Goal: Task Accomplishment & Management: Manage account settings

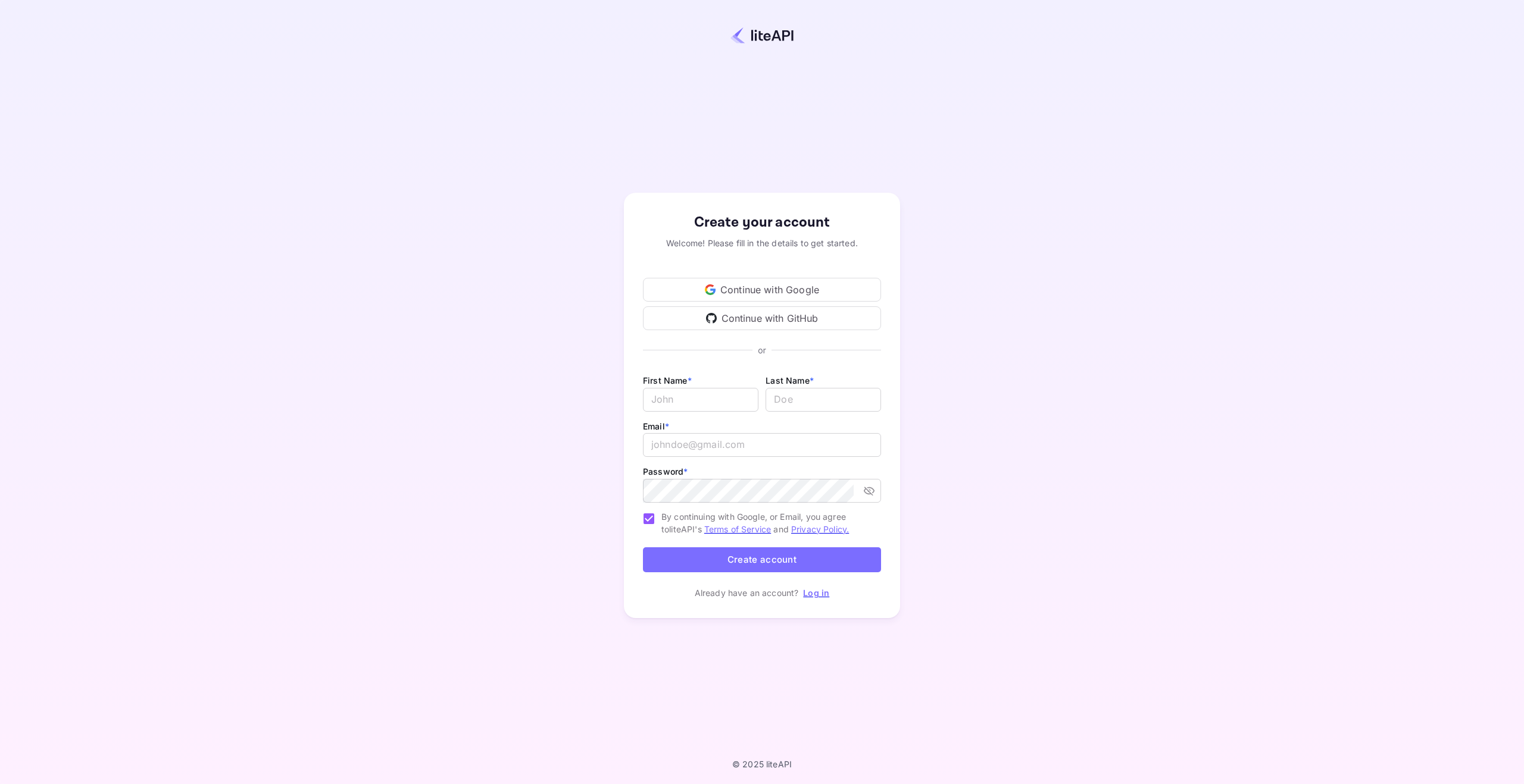
click at [821, 292] on div "Continue with Google" at bounding box center [762, 289] width 238 height 24
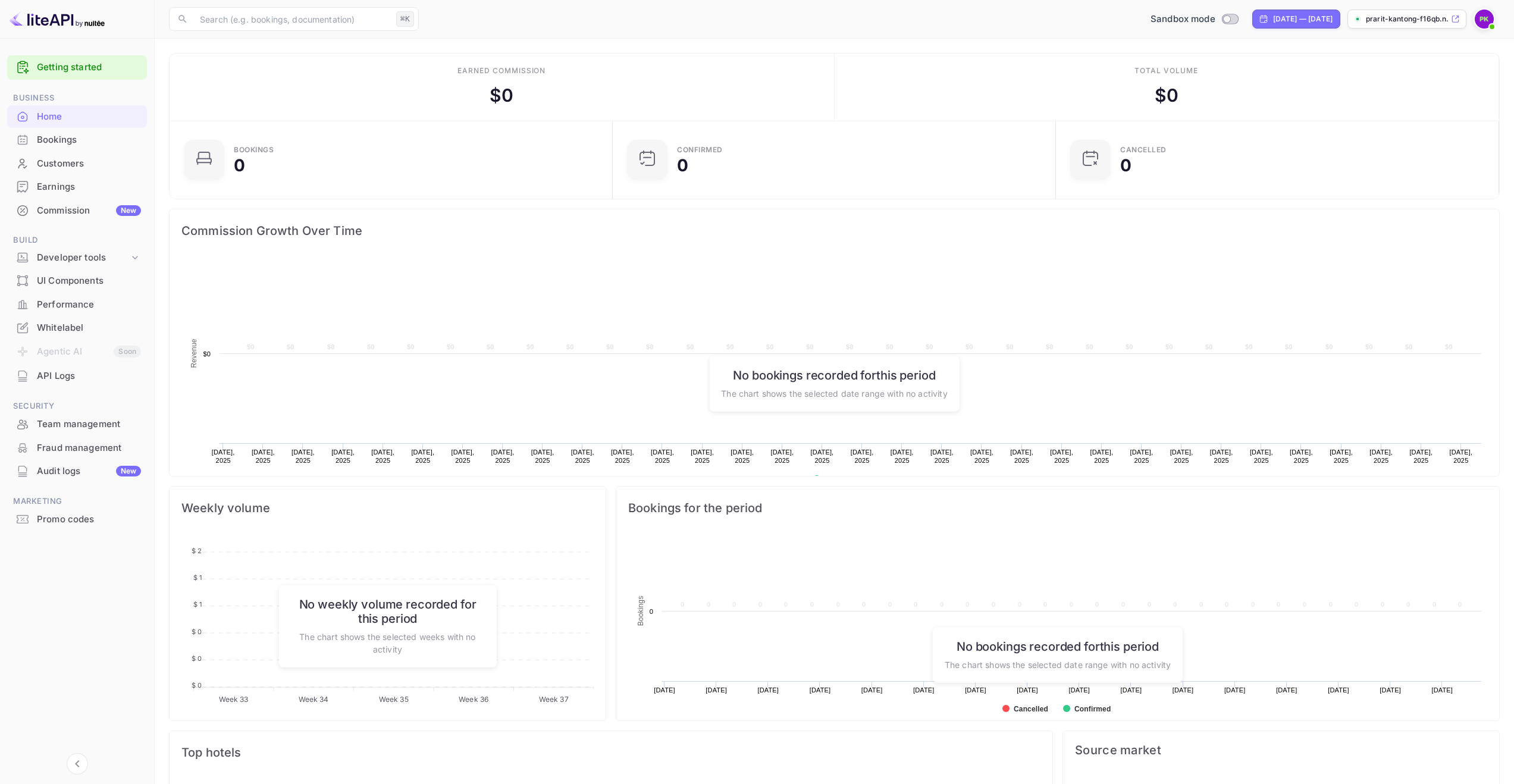
scroll to position [184, 427]
click at [67, 379] on div "API Logs" at bounding box center [89, 376] width 104 height 14
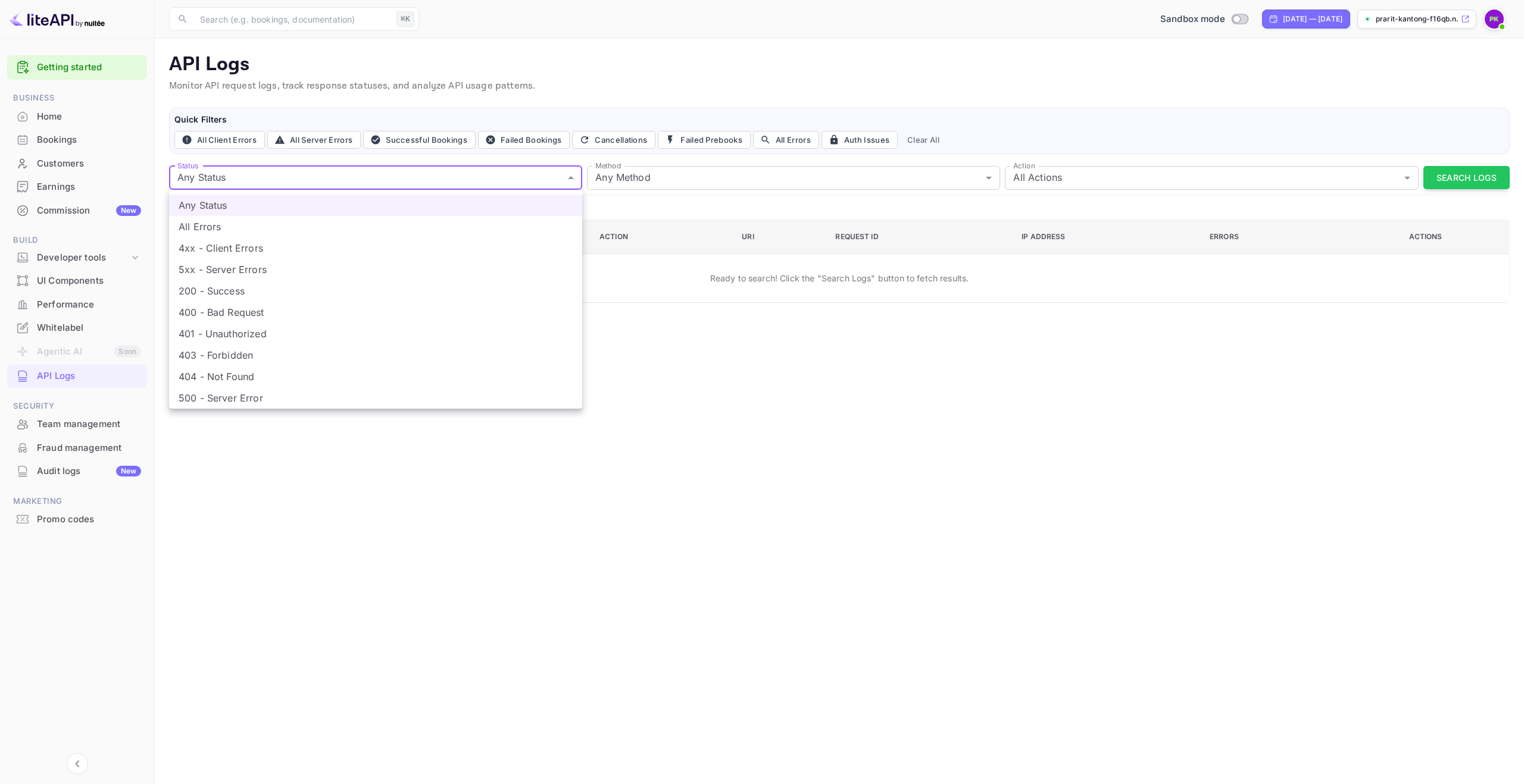
click at [430, 181] on body "Getting started Business Home Bookings Customers Earnings Commission New Build …" at bounding box center [762, 392] width 1524 height 784
click at [835, 393] on div at bounding box center [762, 392] width 1524 height 784
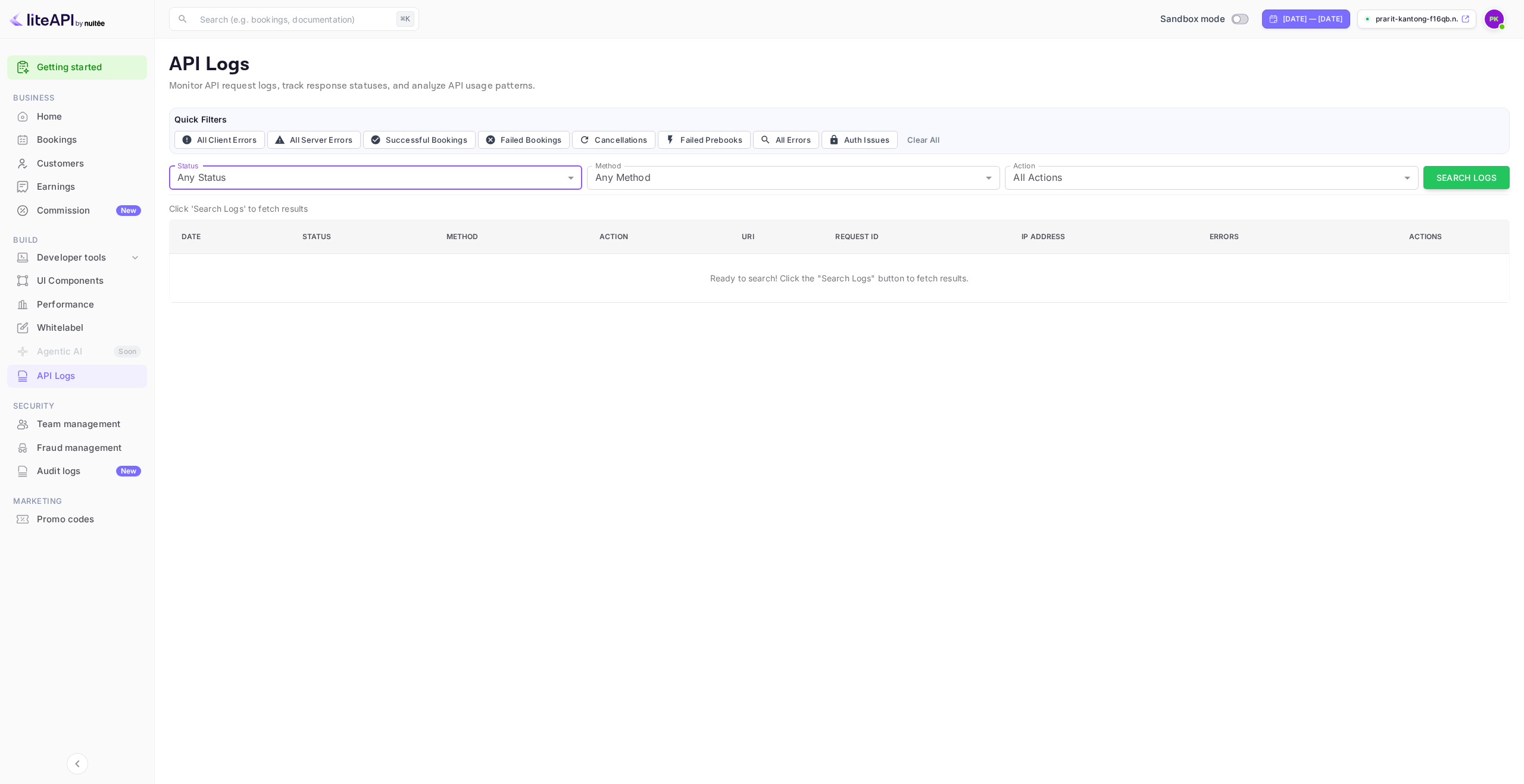
click at [63, 508] on div "Promo codes" at bounding box center [77, 519] width 140 height 23
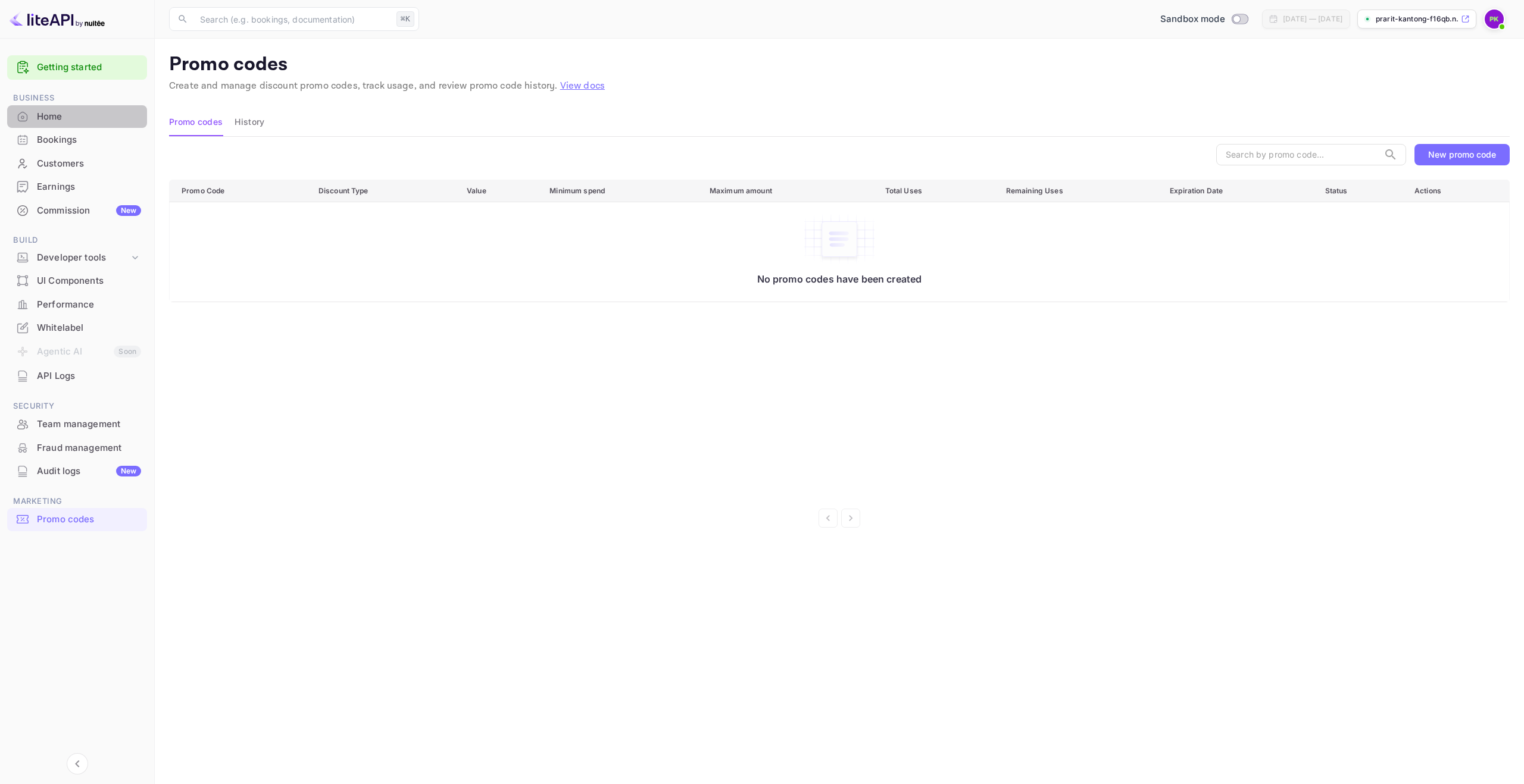
click at [55, 116] on div "Home" at bounding box center [89, 117] width 104 height 14
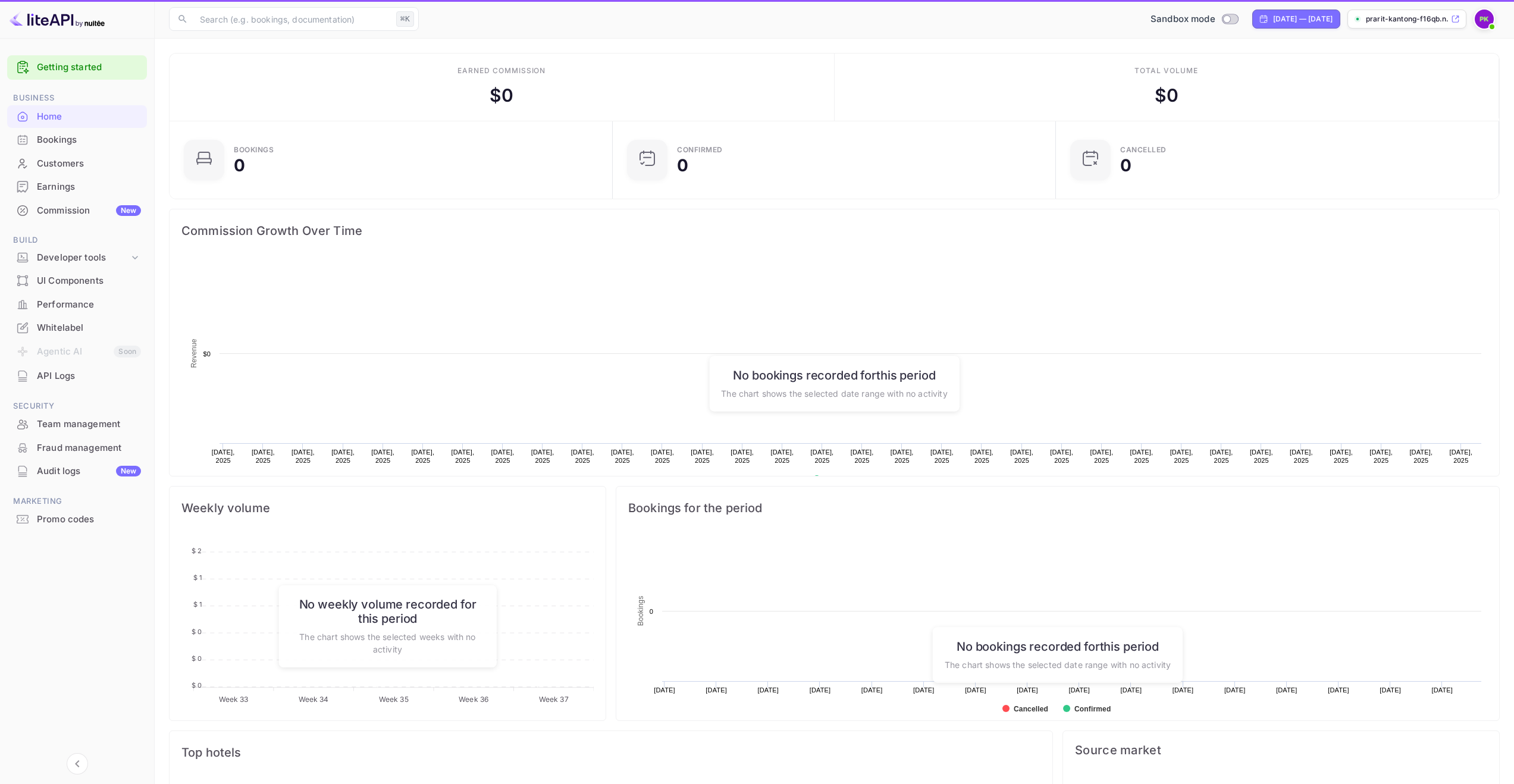
scroll to position [184, 427]
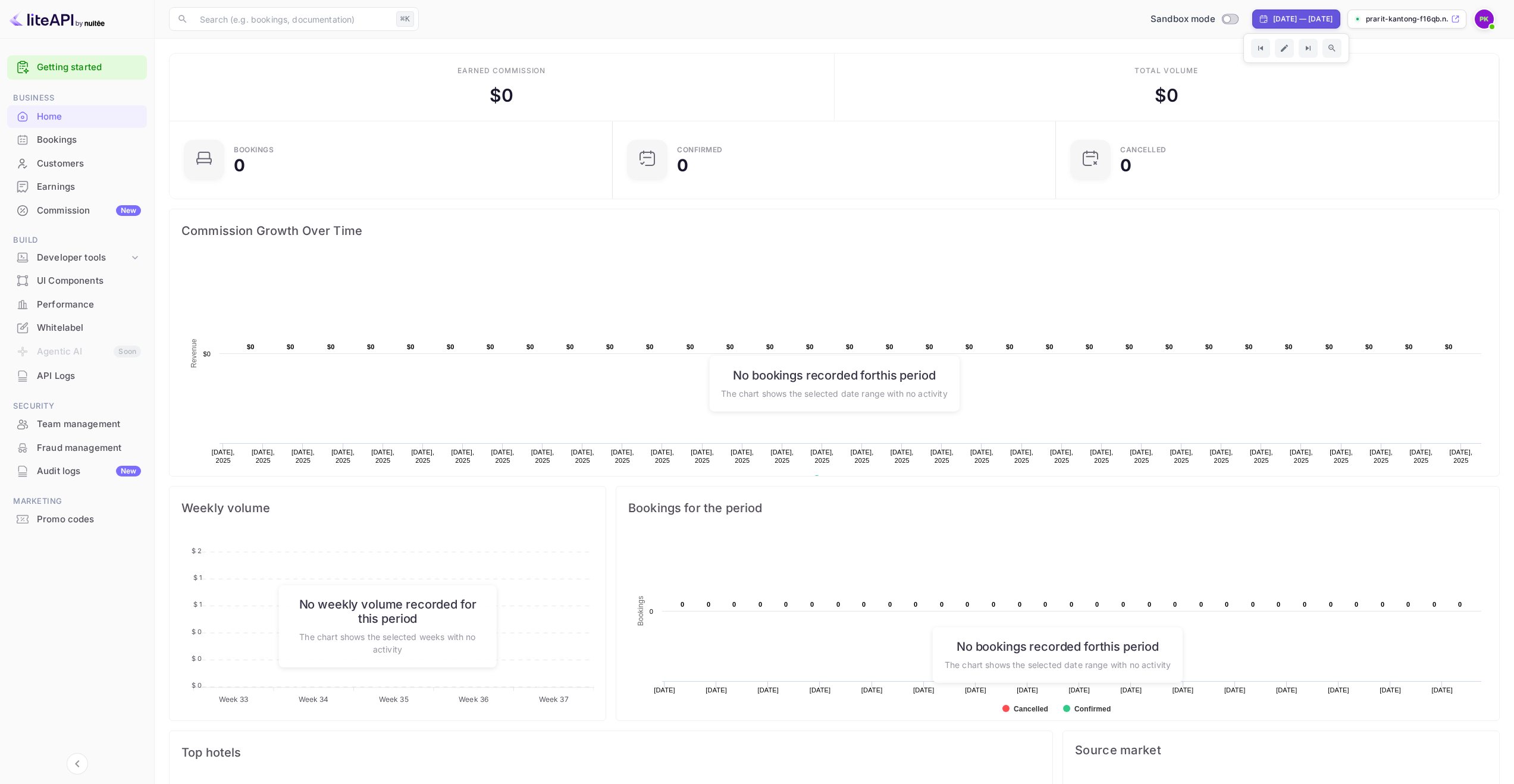
click at [1490, 22] on span at bounding box center [1492, 27] width 12 height 12
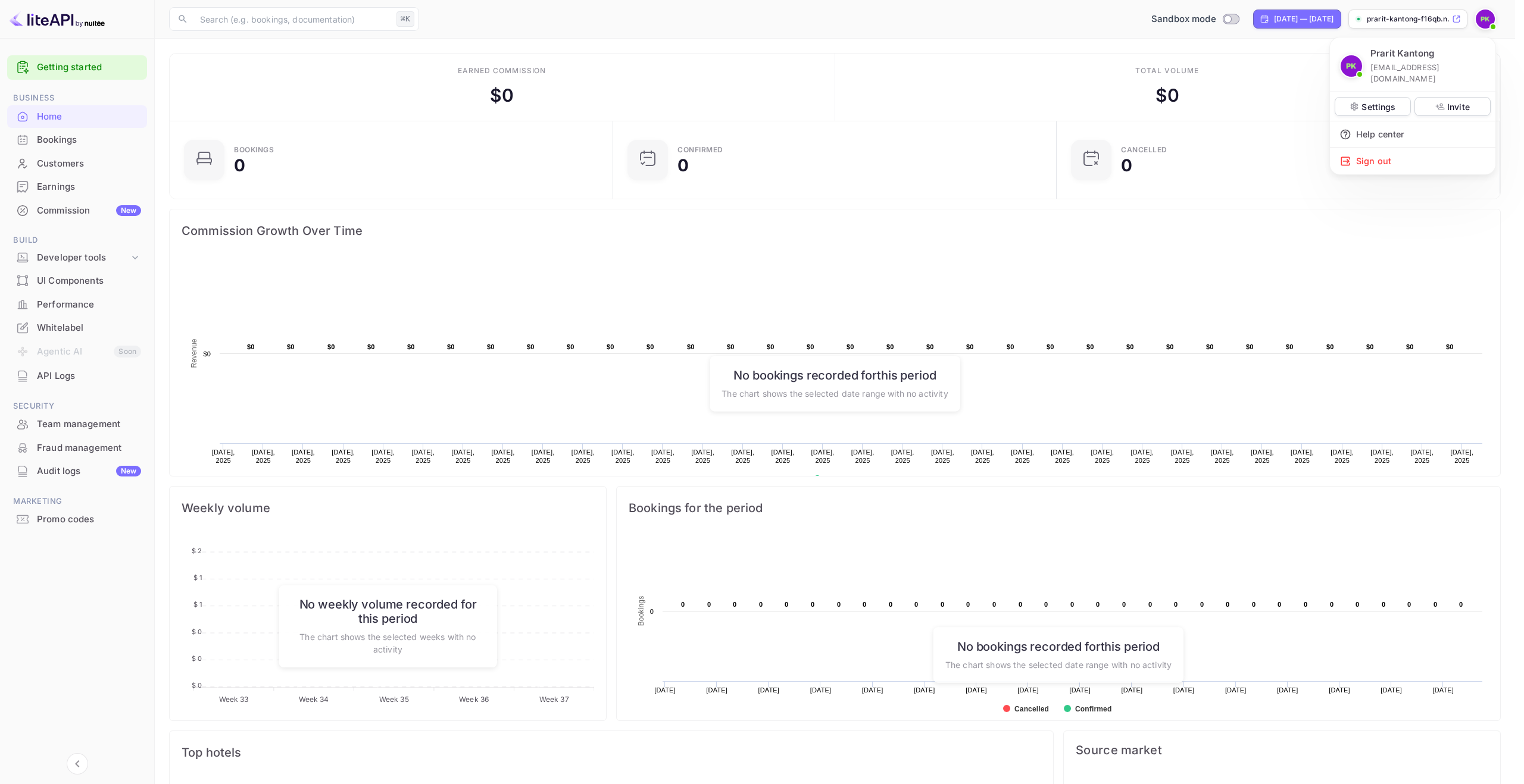
click at [1270, 72] on div at bounding box center [762, 392] width 1524 height 784
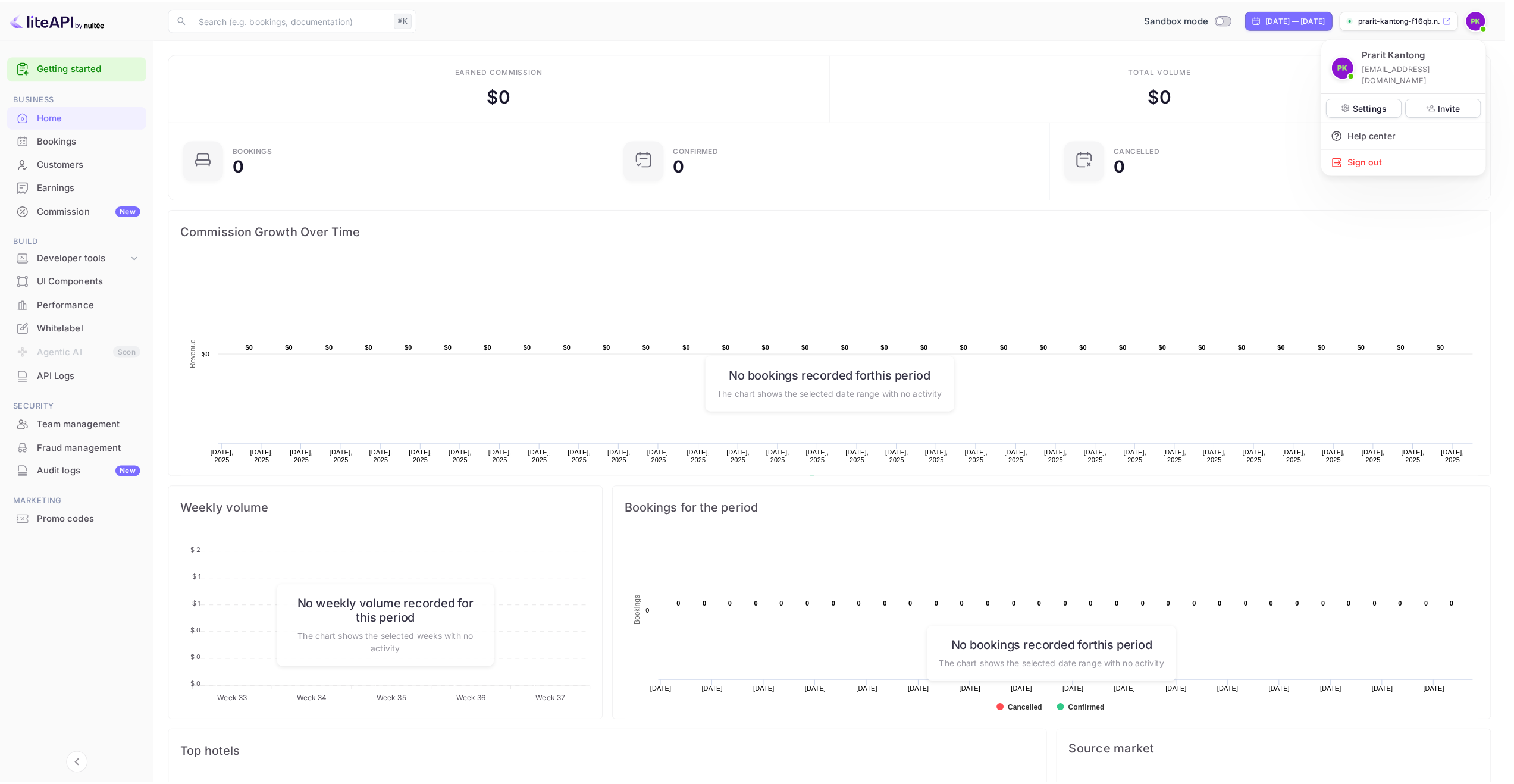
scroll to position [10, 10]
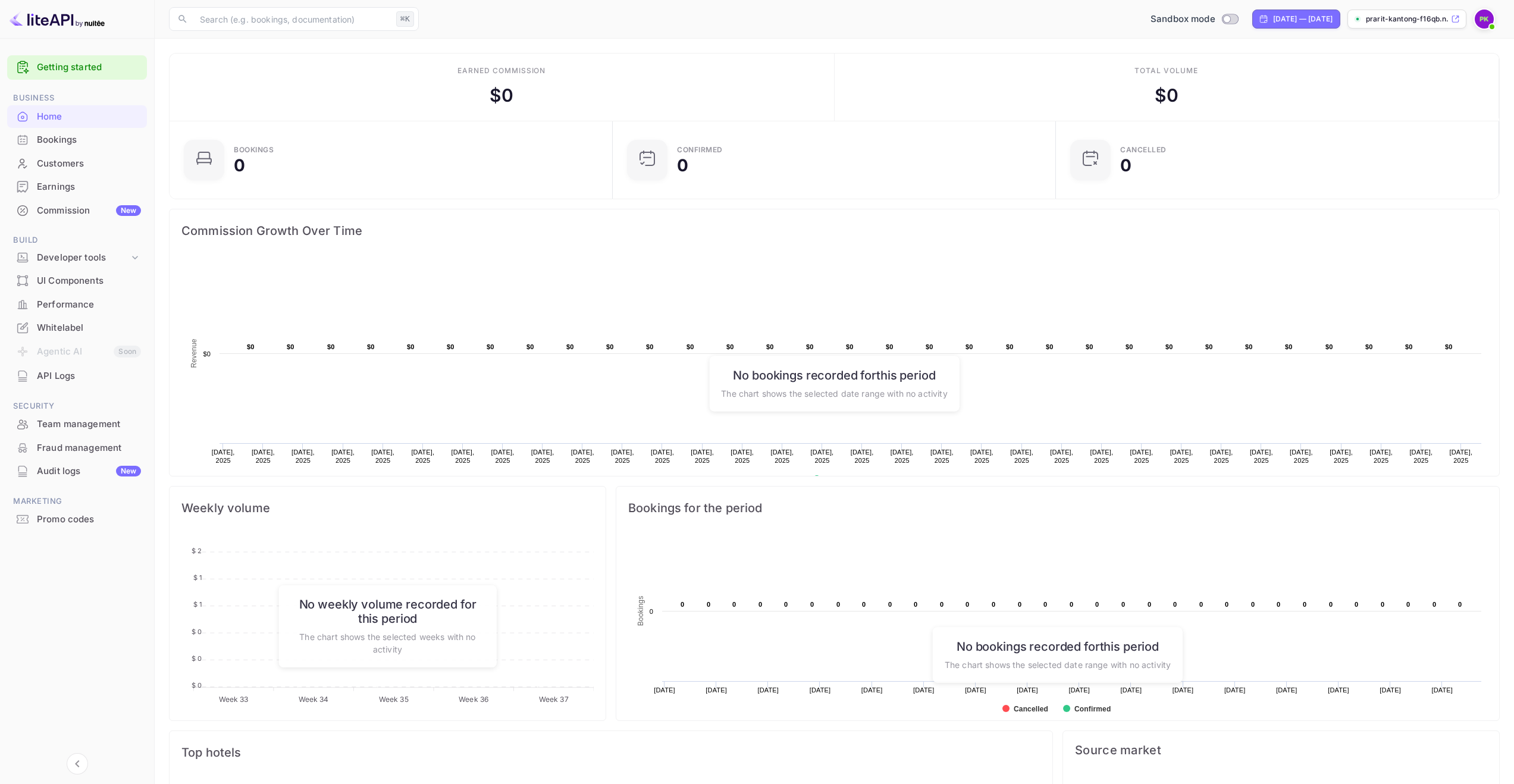
click at [1490, 21] on span at bounding box center [1492, 27] width 12 height 12
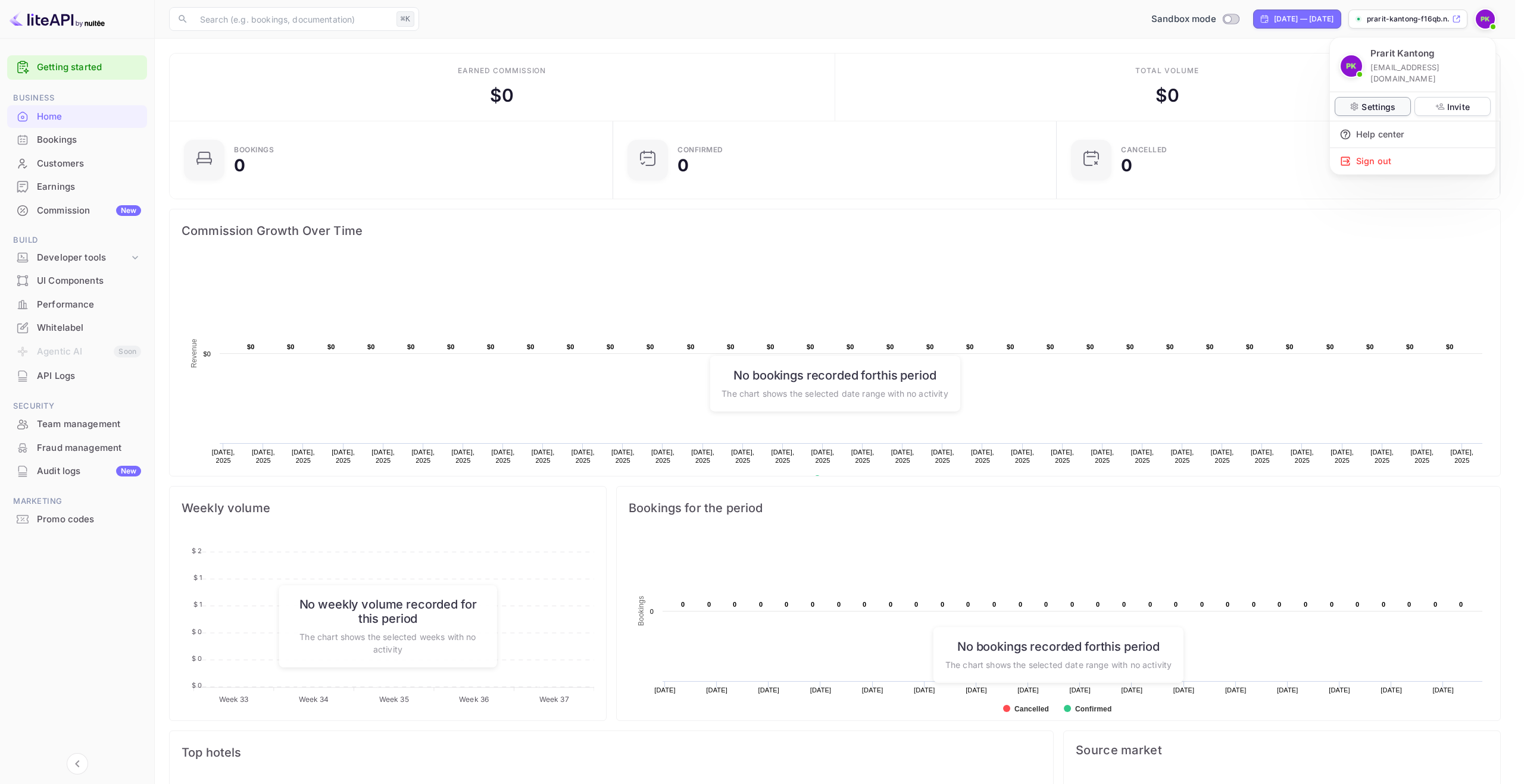
click at [1367, 101] on p "Settings" at bounding box center [1379, 107] width 34 height 13
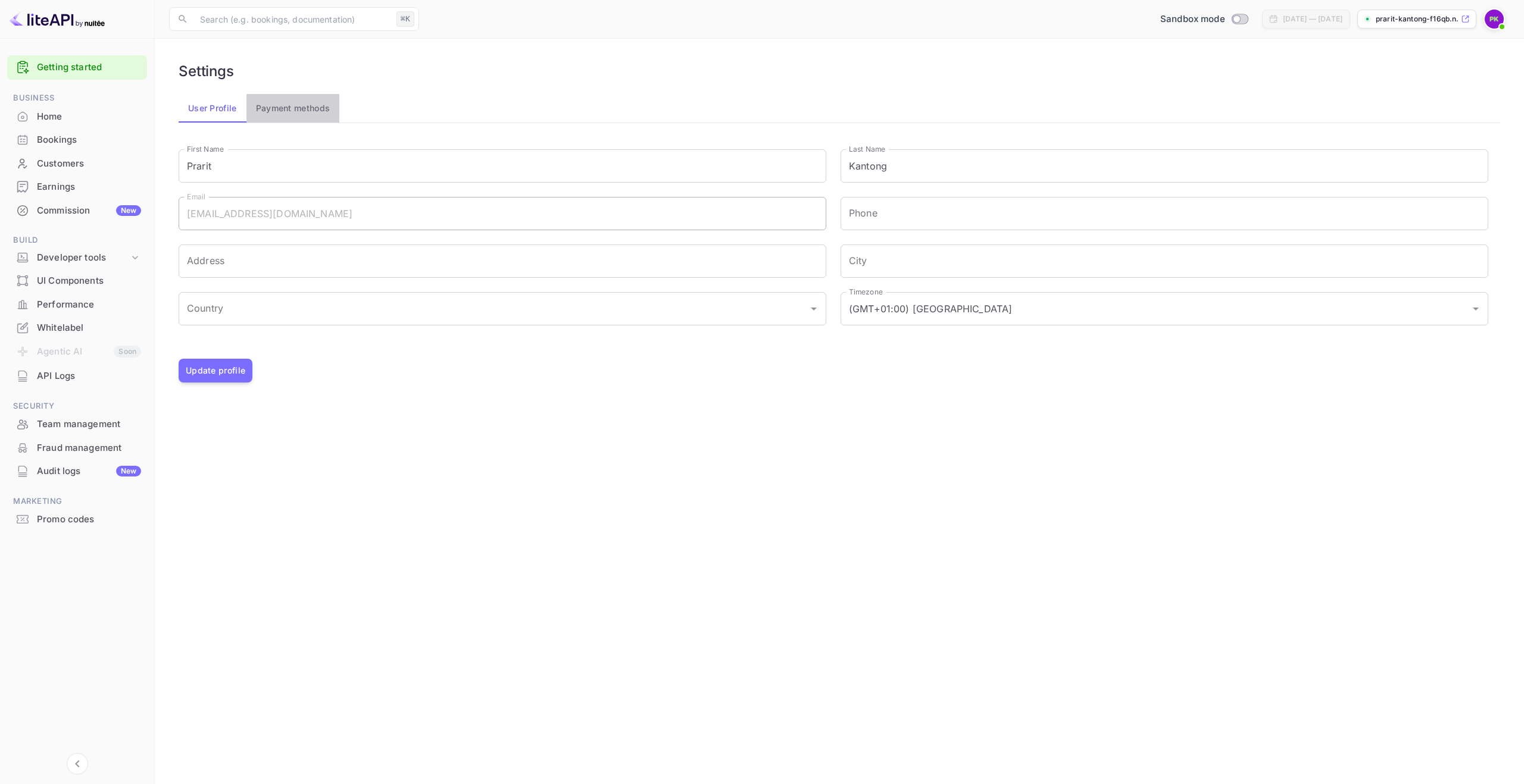
click at [285, 104] on button "Payment methods" at bounding box center [293, 108] width 94 height 29
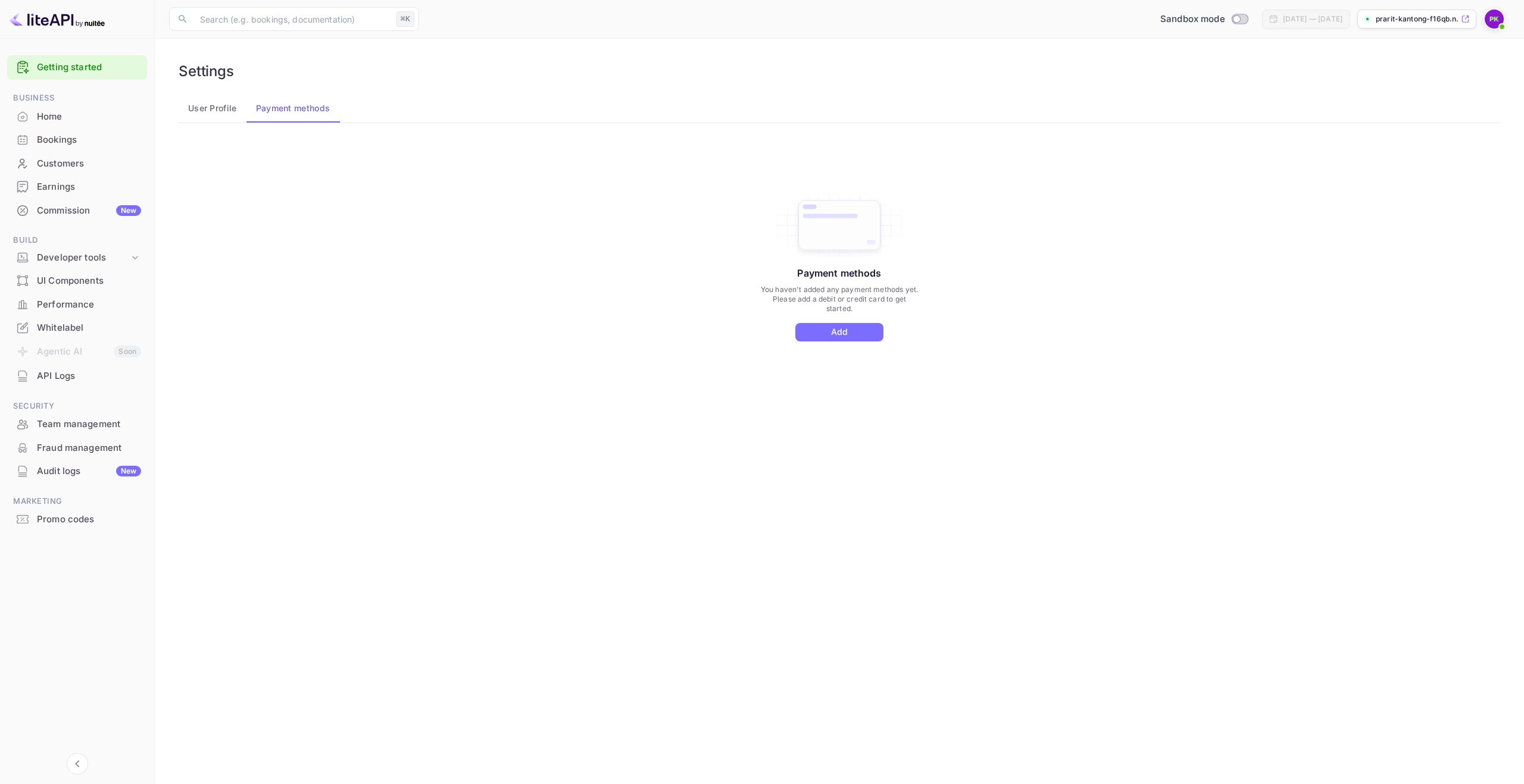
click at [216, 114] on button "User Profile" at bounding box center [213, 108] width 68 height 29
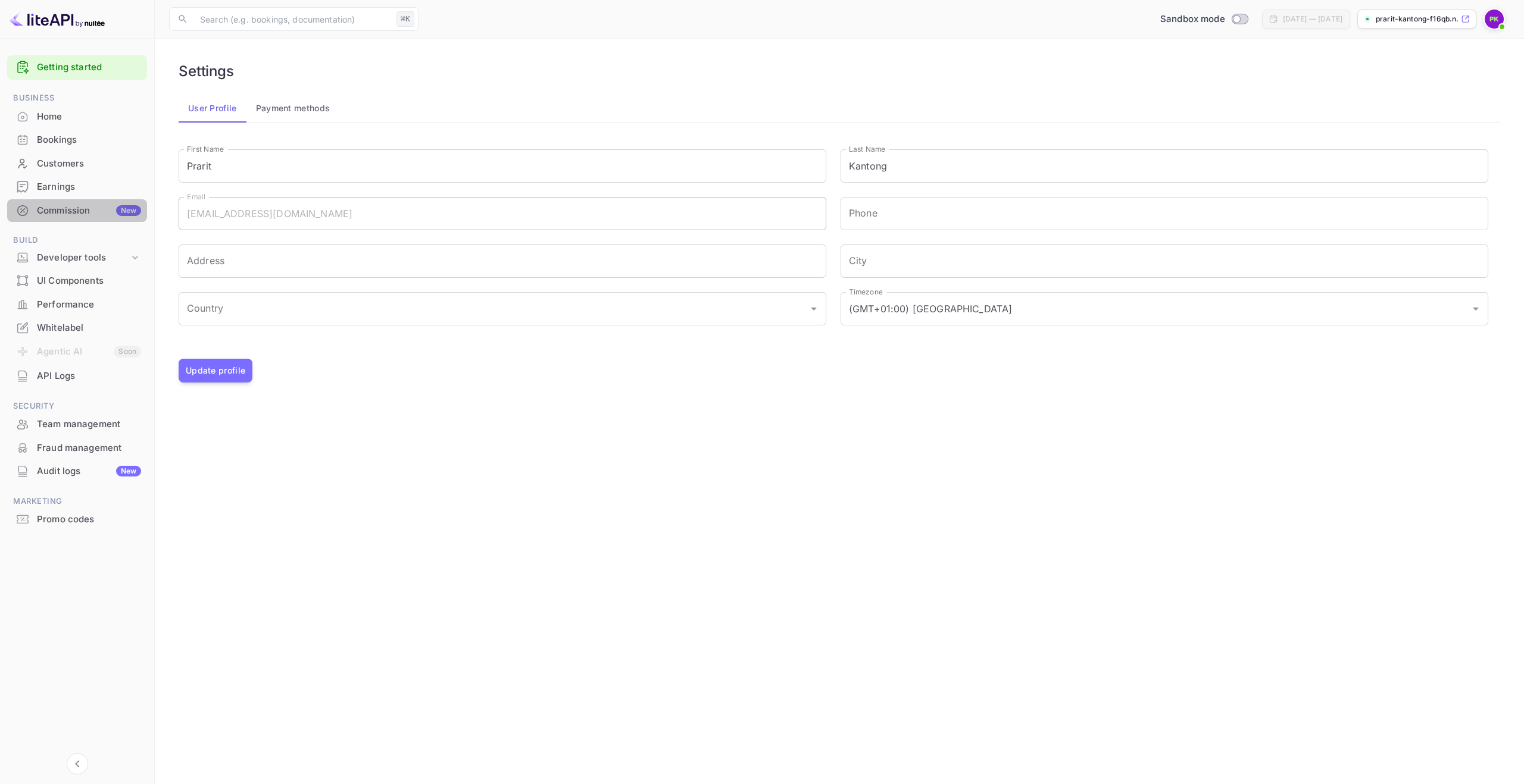
click at [60, 204] on div "Commission New" at bounding box center [89, 211] width 104 height 14
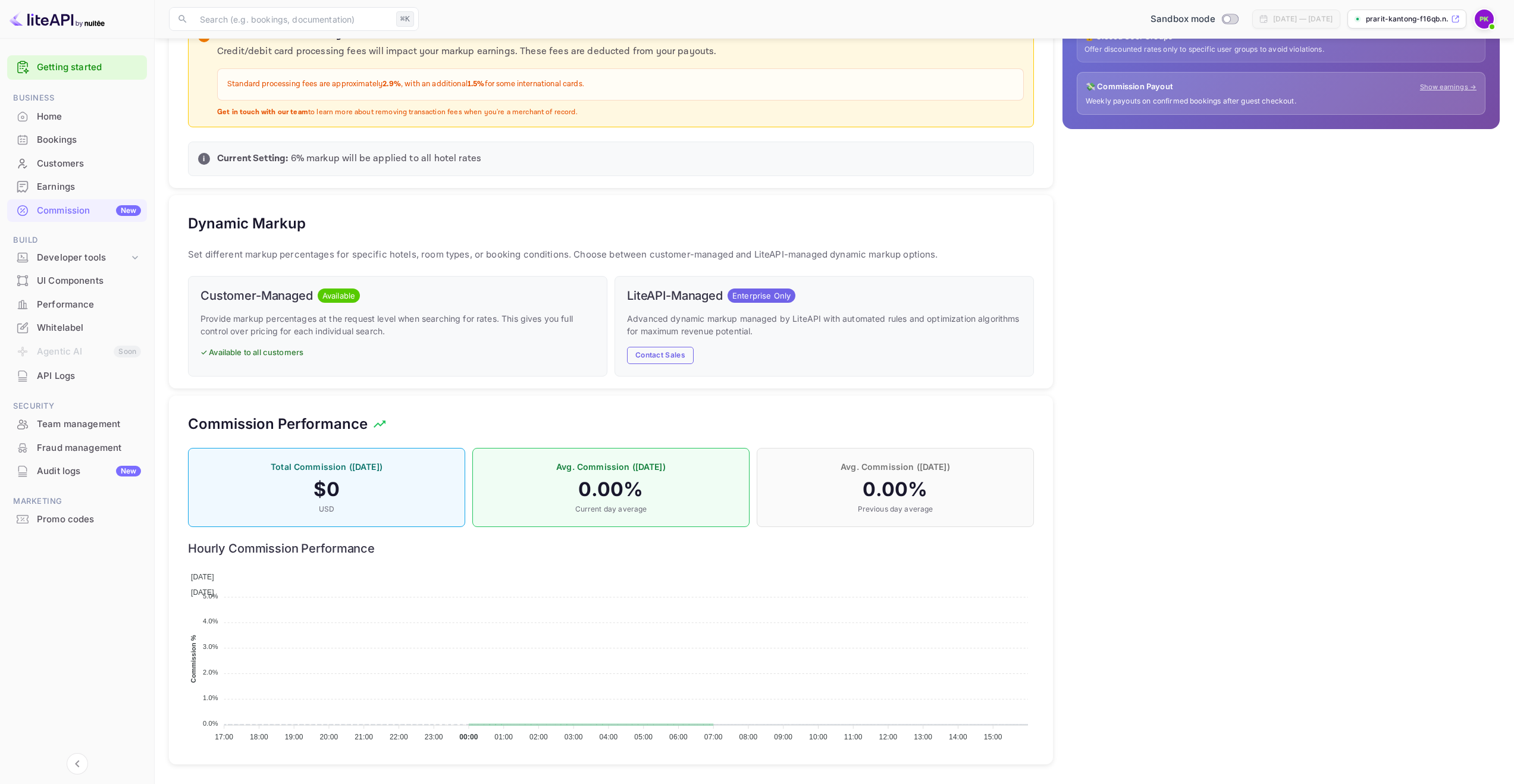
scroll to position [386, 0]
click at [101, 254] on div "Developer tools" at bounding box center [83, 258] width 92 height 14
click at [87, 278] on p "API docs and SDKs" at bounding box center [80, 277] width 77 height 13
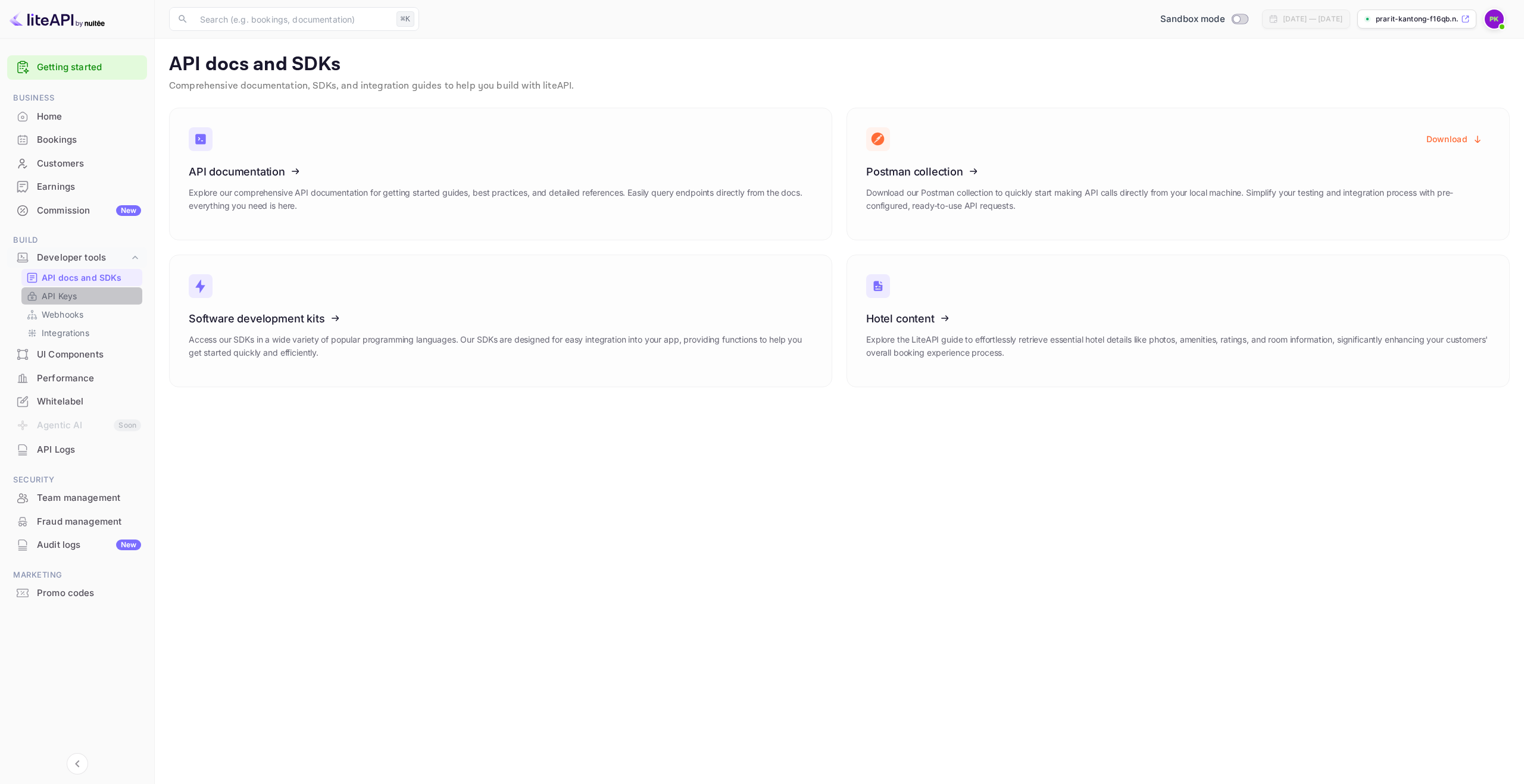
click at [74, 294] on p "API Keys" at bounding box center [60, 296] width 35 height 13
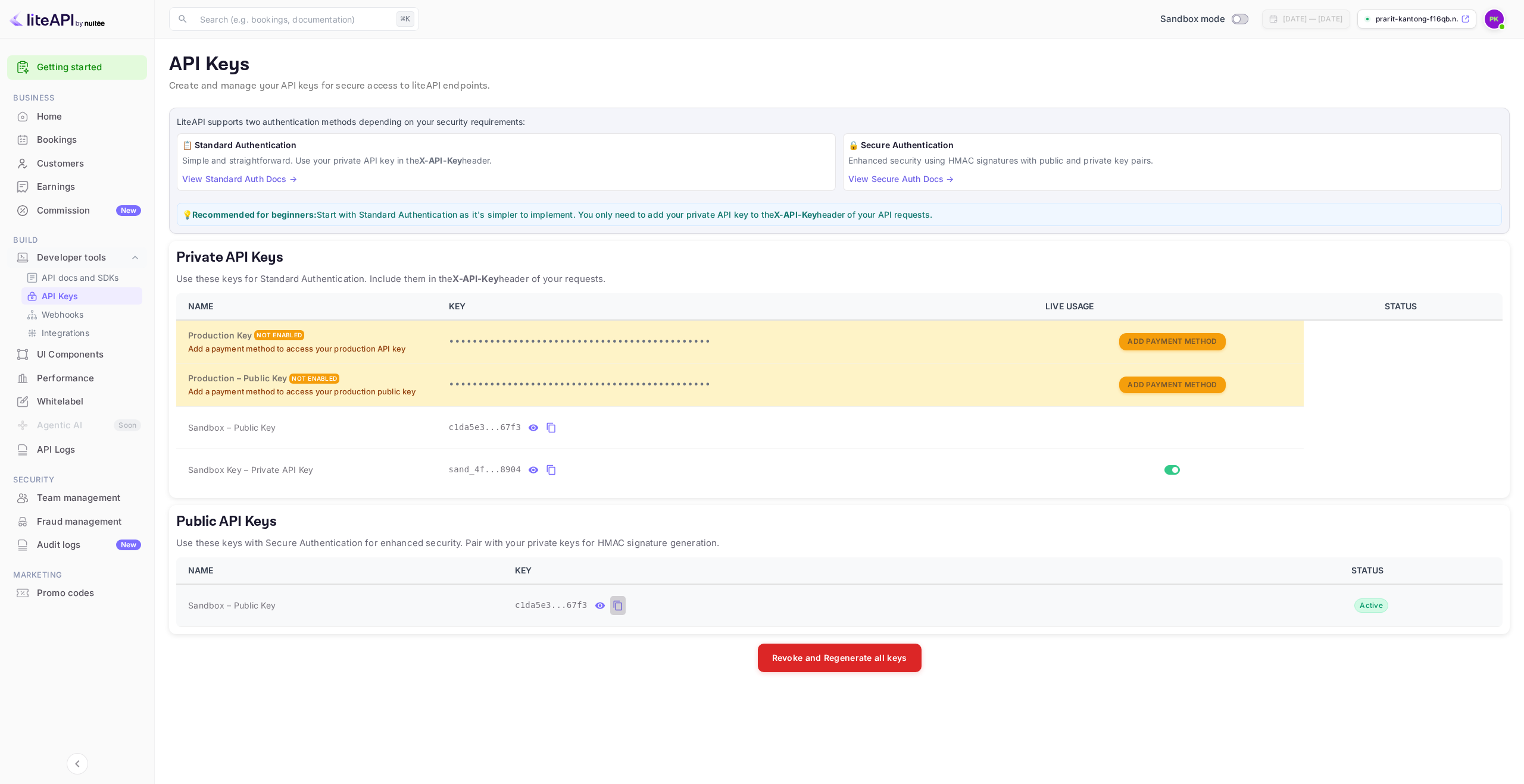
click at [613, 606] on icon "public api keys table" at bounding box center [617, 606] width 9 height 10
click at [546, 430] on icon "private api keys table" at bounding box center [551, 428] width 11 height 15
click at [552, 468] on icon "private api keys table" at bounding box center [551, 470] width 11 height 15
click at [77, 66] on link "Getting started" at bounding box center [89, 67] width 104 height 14
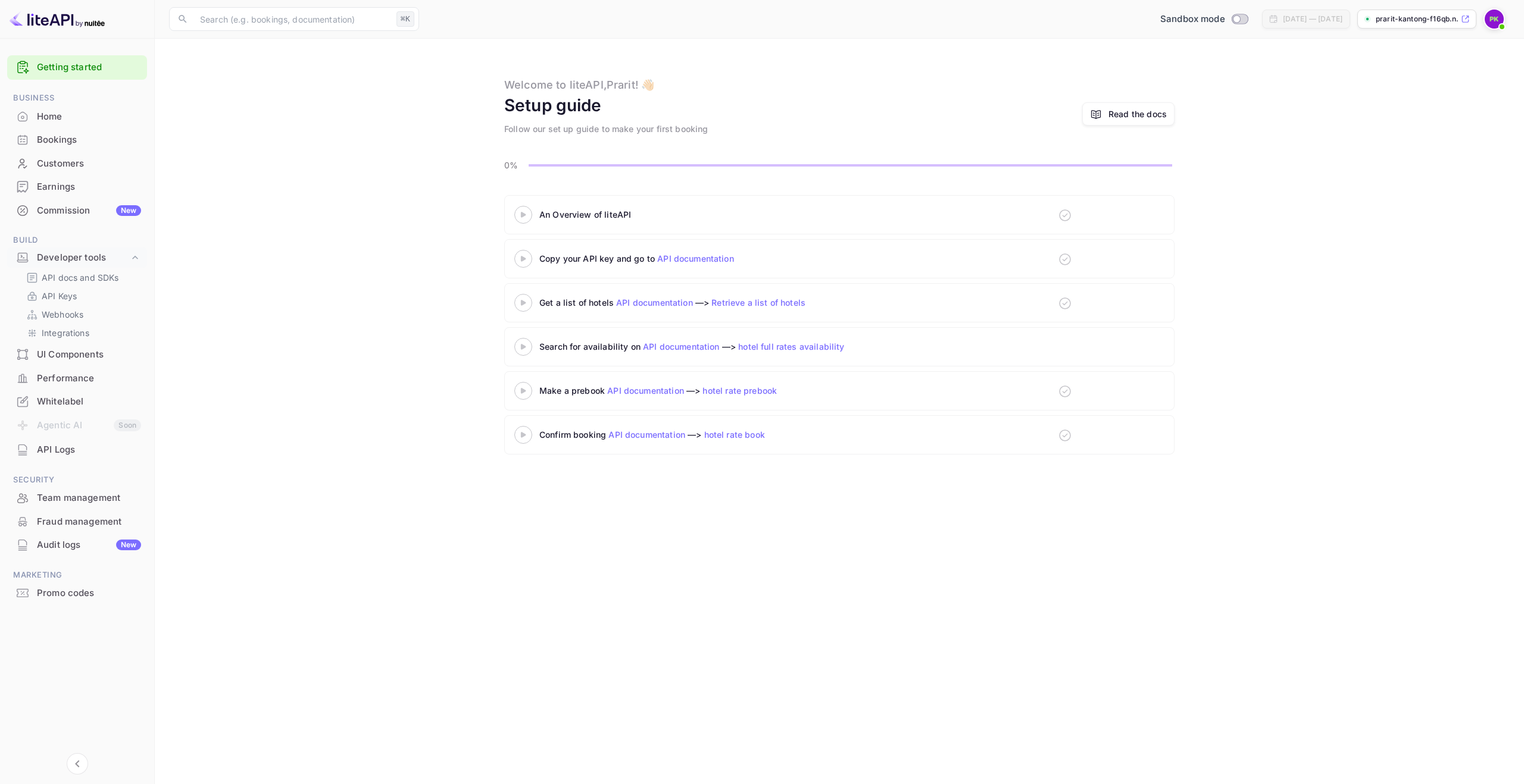
click at [530, 216] on icon at bounding box center [523, 215] width 42 height 6
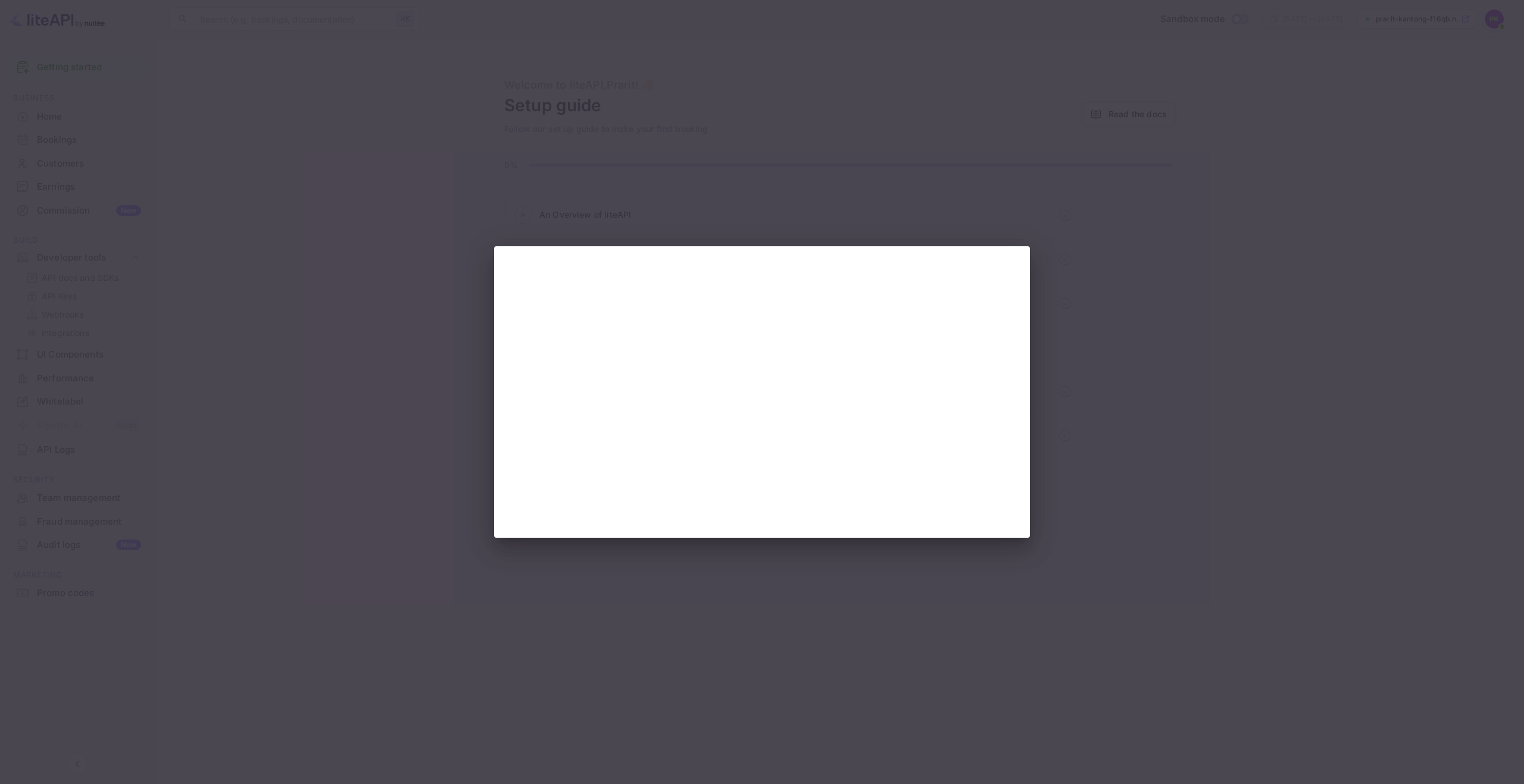
click at [1201, 385] on div at bounding box center [762, 392] width 1524 height 784
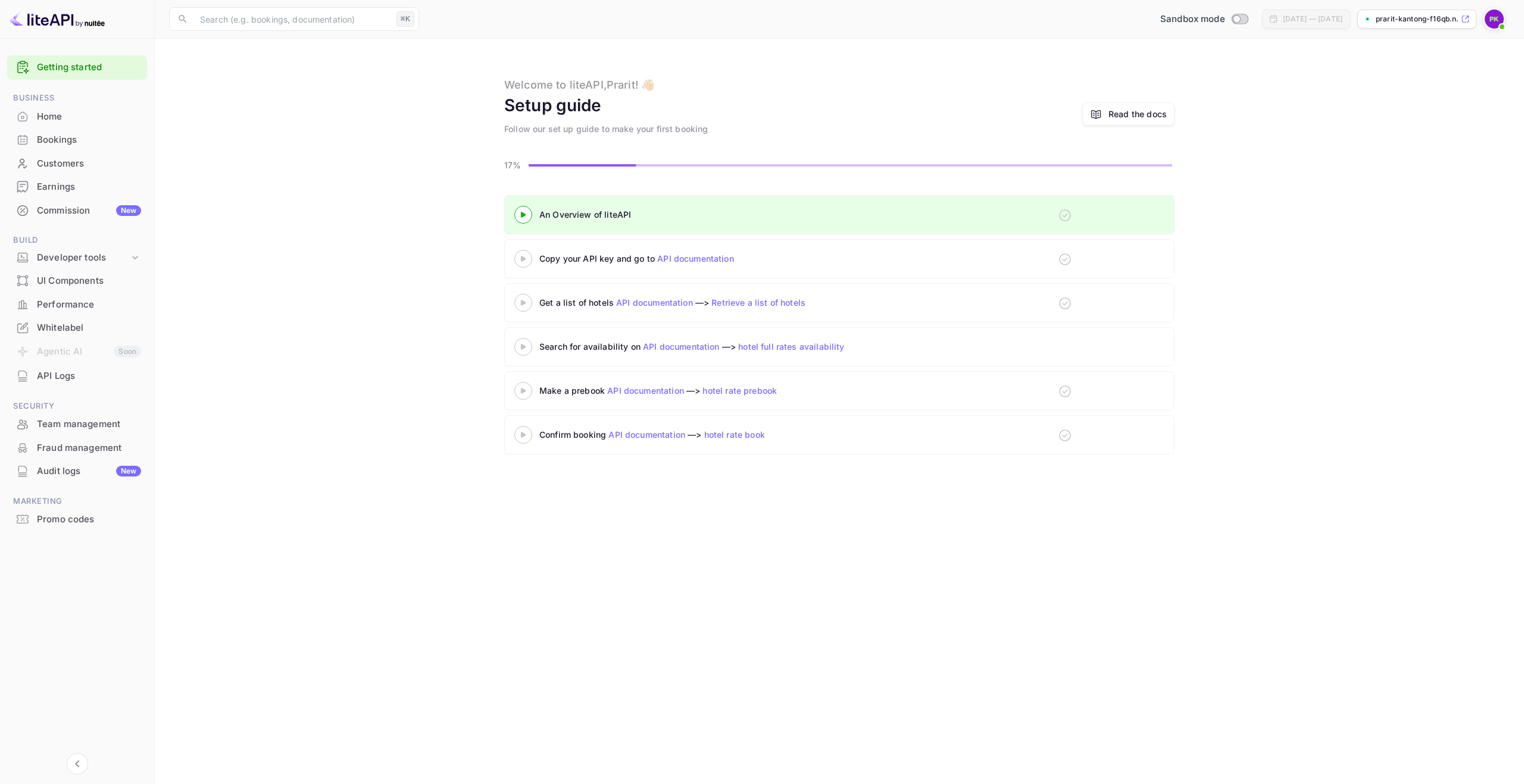
click at [693, 344] on link "API documentation" at bounding box center [681, 346] width 77 height 10
click at [63, 367] on div "API Logs" at bounding box center [77, 376] width 140 height 23
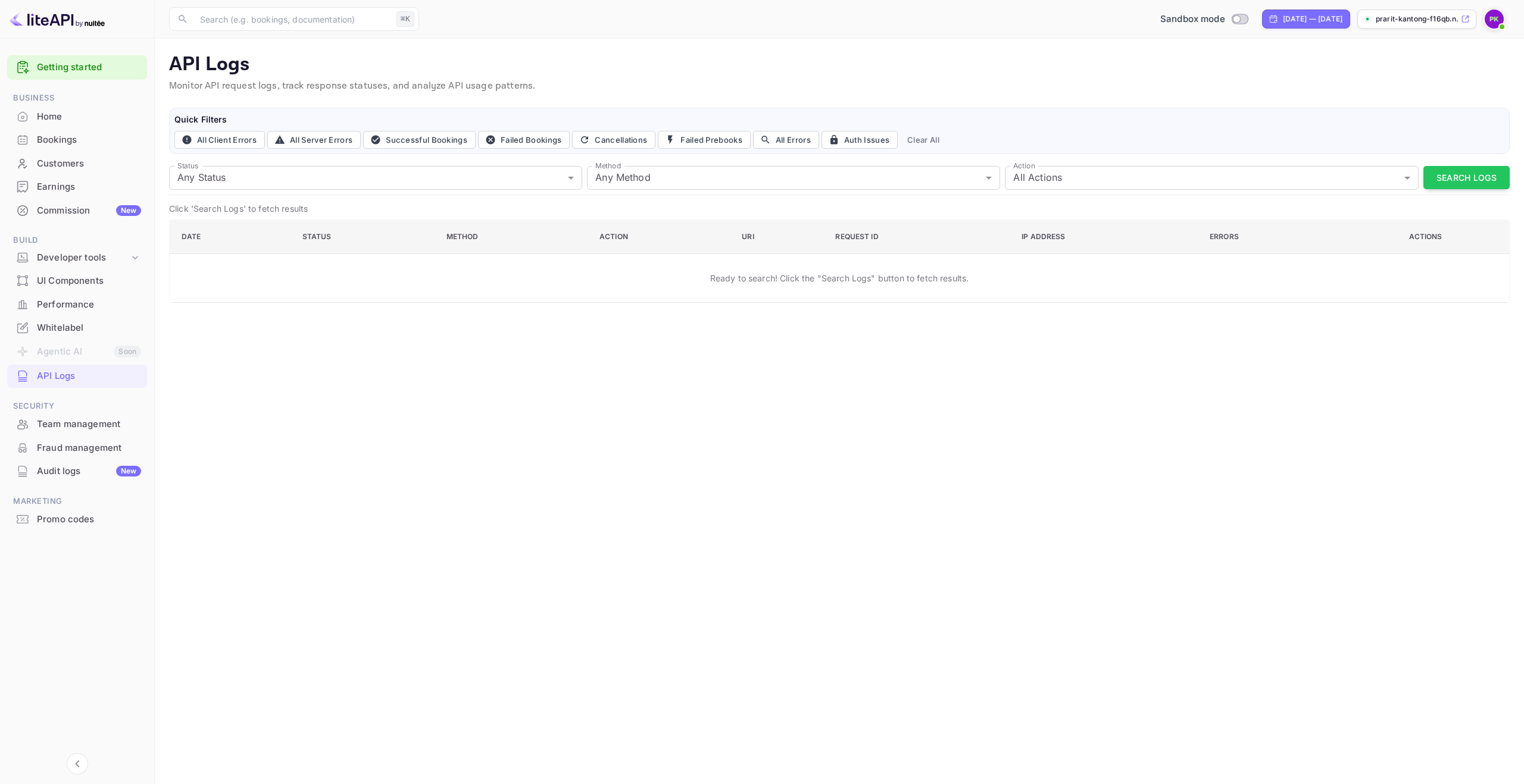
click at [1492, 21] on img at bounding box center [1494, 19] width 19 height 19
click at [1403, 121] on div "Help center" at bounding box center [1421, 134] width 166 height 26
click at [1391, 101] on p "Settings" at bounding box center [1387, 107] width 34 height 13
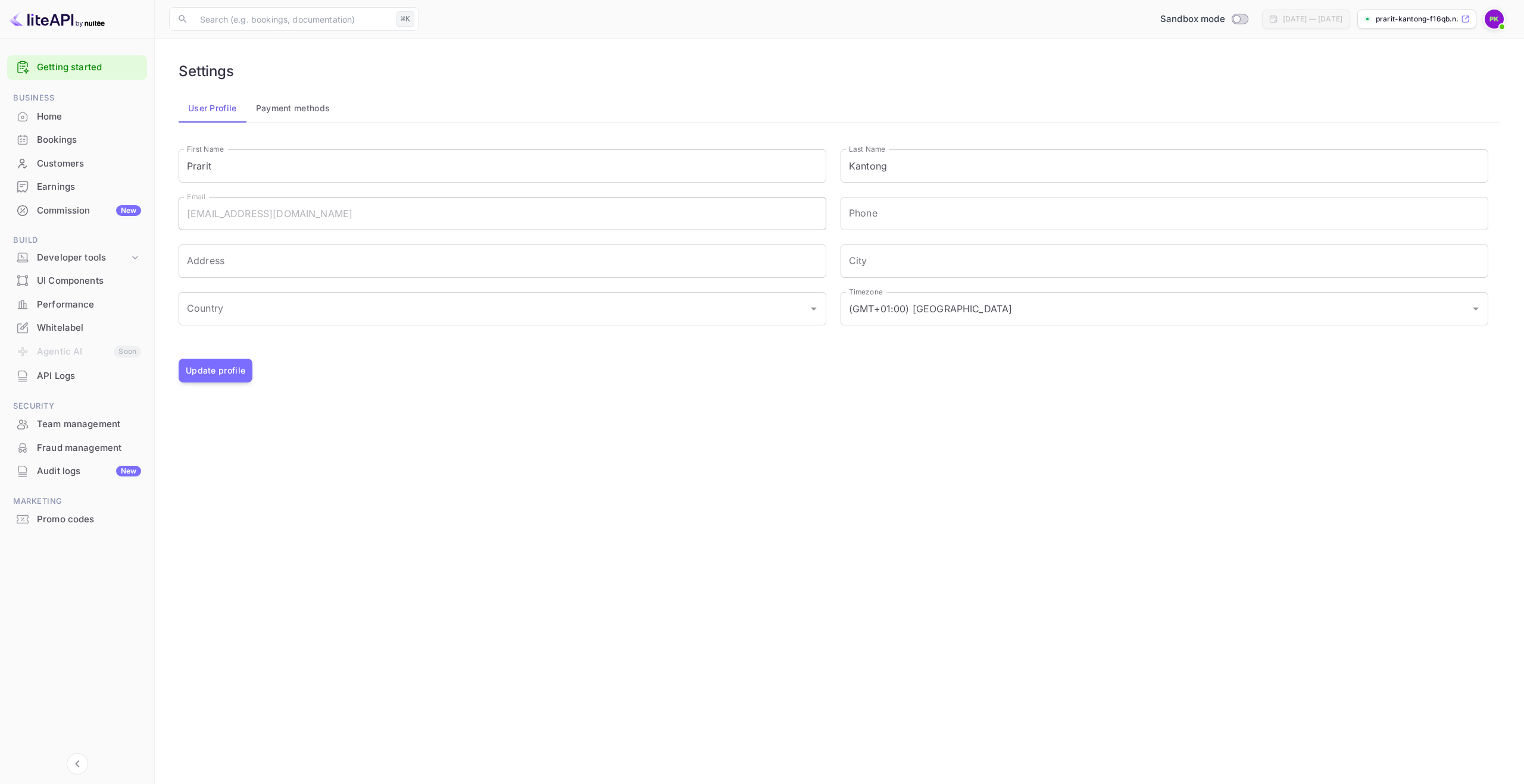
click at [47, 380] on div "API Logs" at bounding box center [89, 376] width 104 height 14
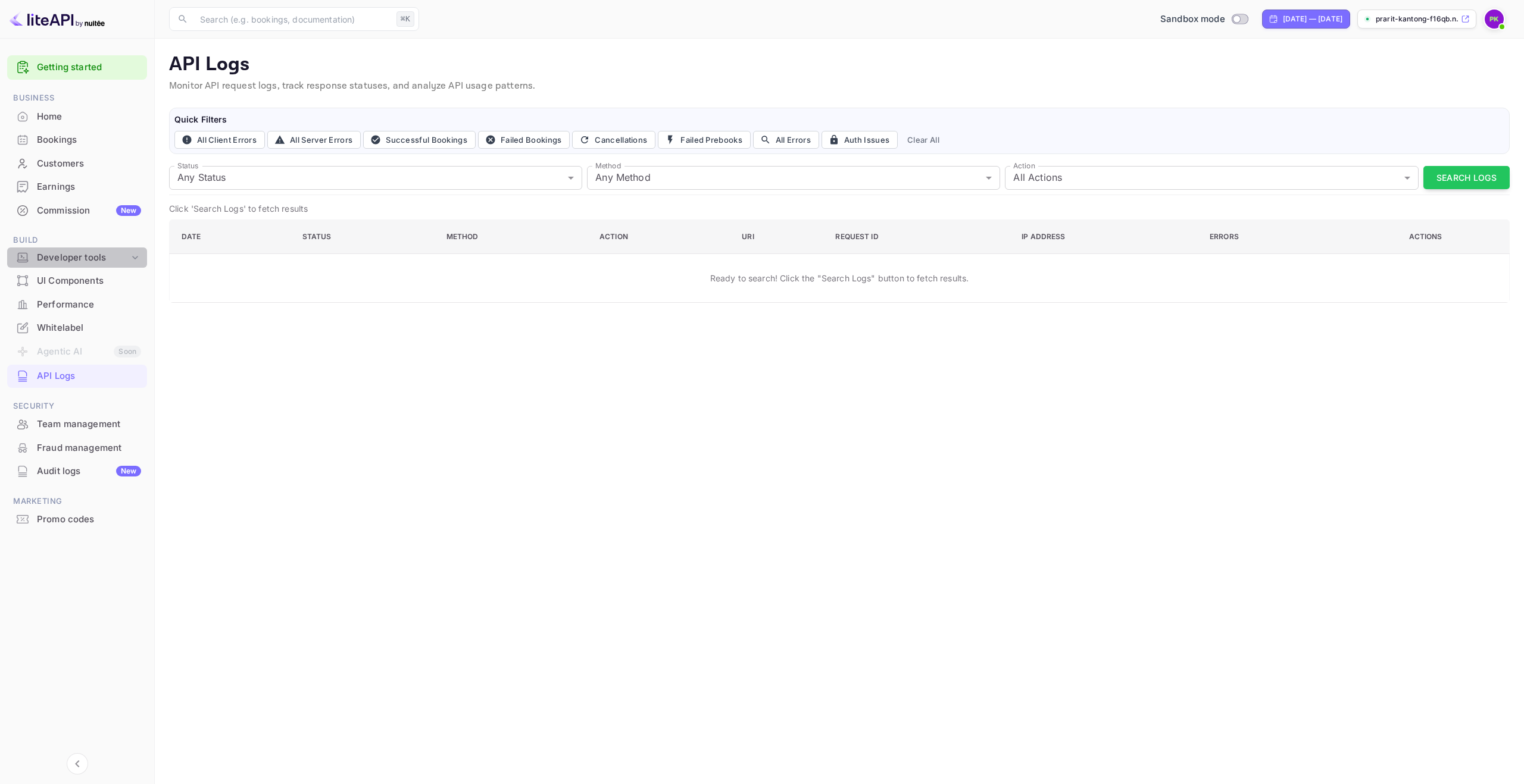
click at [77, 256] on div "Developer tools" at bounding box center [83, 258] width 92 height 14
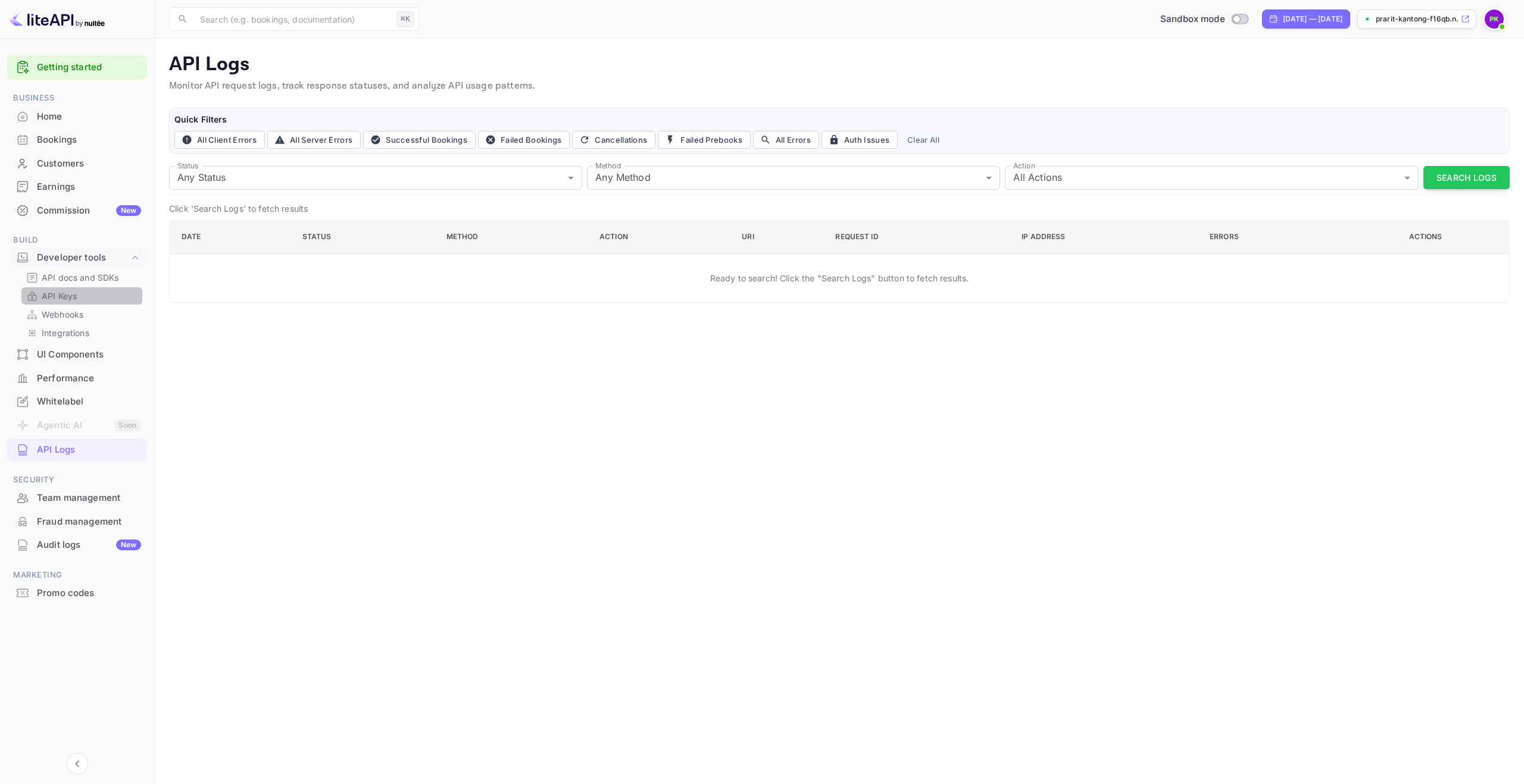
click at [72, 294] on p "API Keys" at bounding box center [60, 296] width 35 height 13
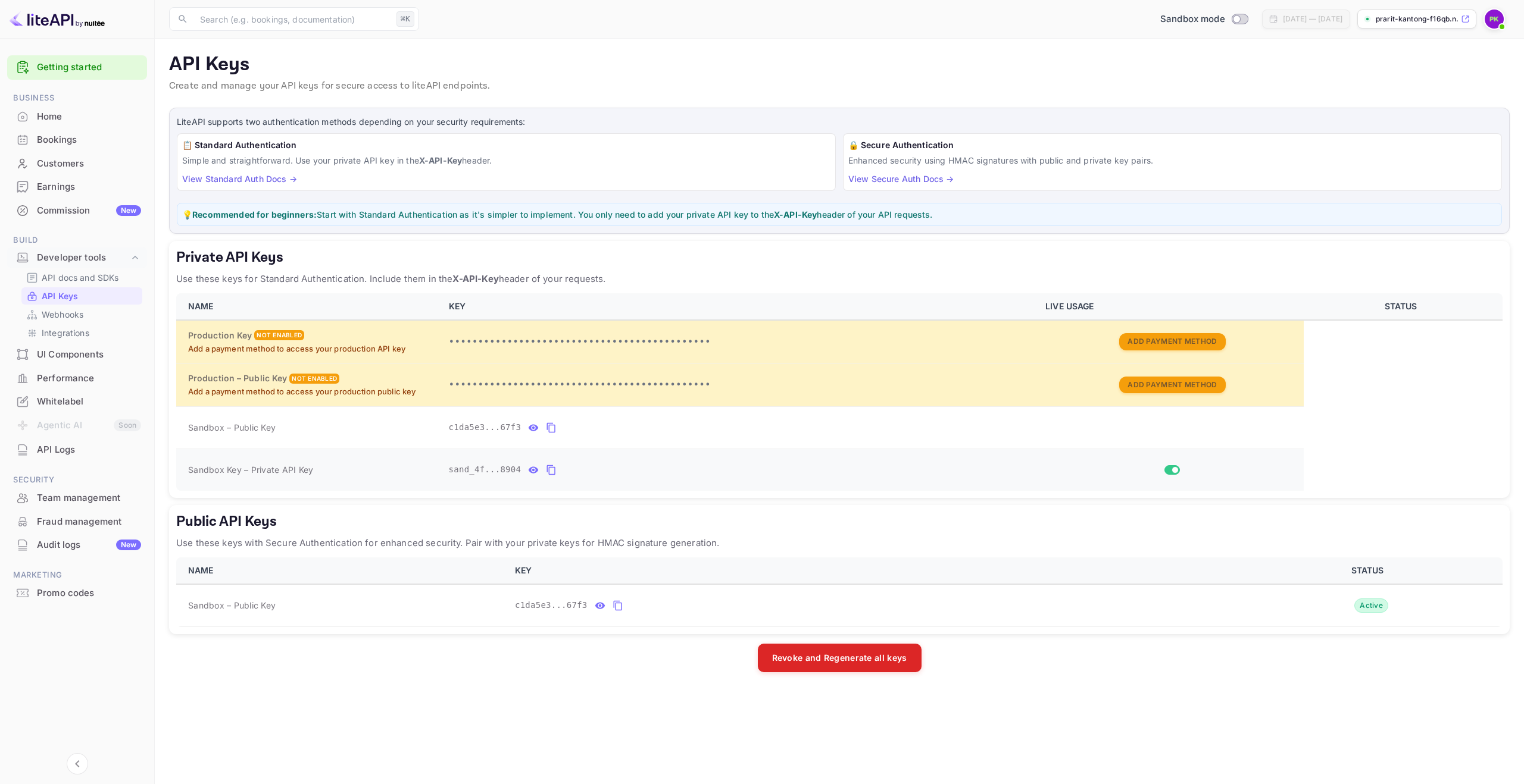
click at [546, 467] on icon "private api keys table" at bounding box center [551, 470] width 11 height 15
click at [29, 252] on div at bounding box center [22, 258] width 19 height 12
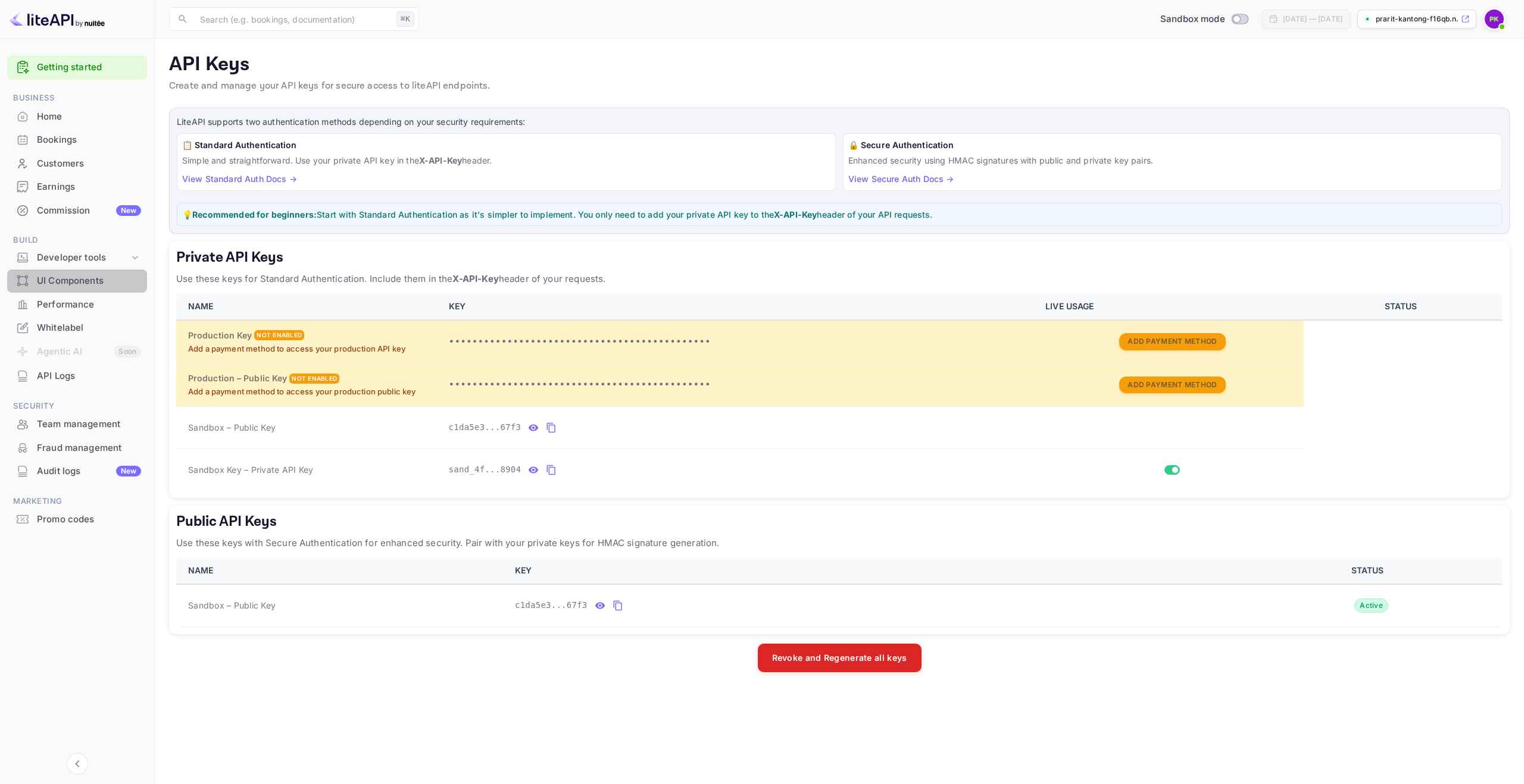
click at [39, 274] on div "UI Components" at bounding box center [89, 281] width 104 height 14
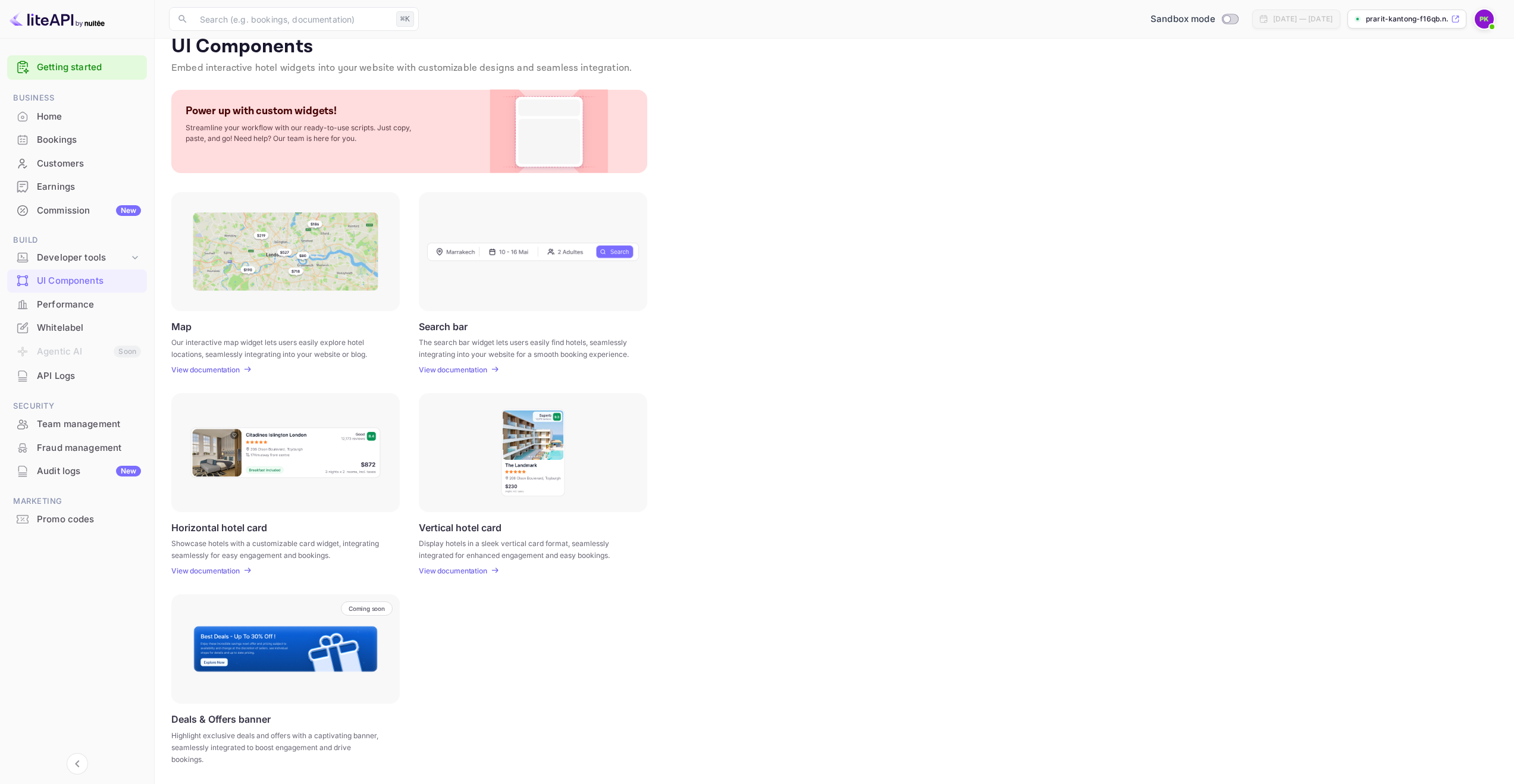
scroll to position [15, 0]
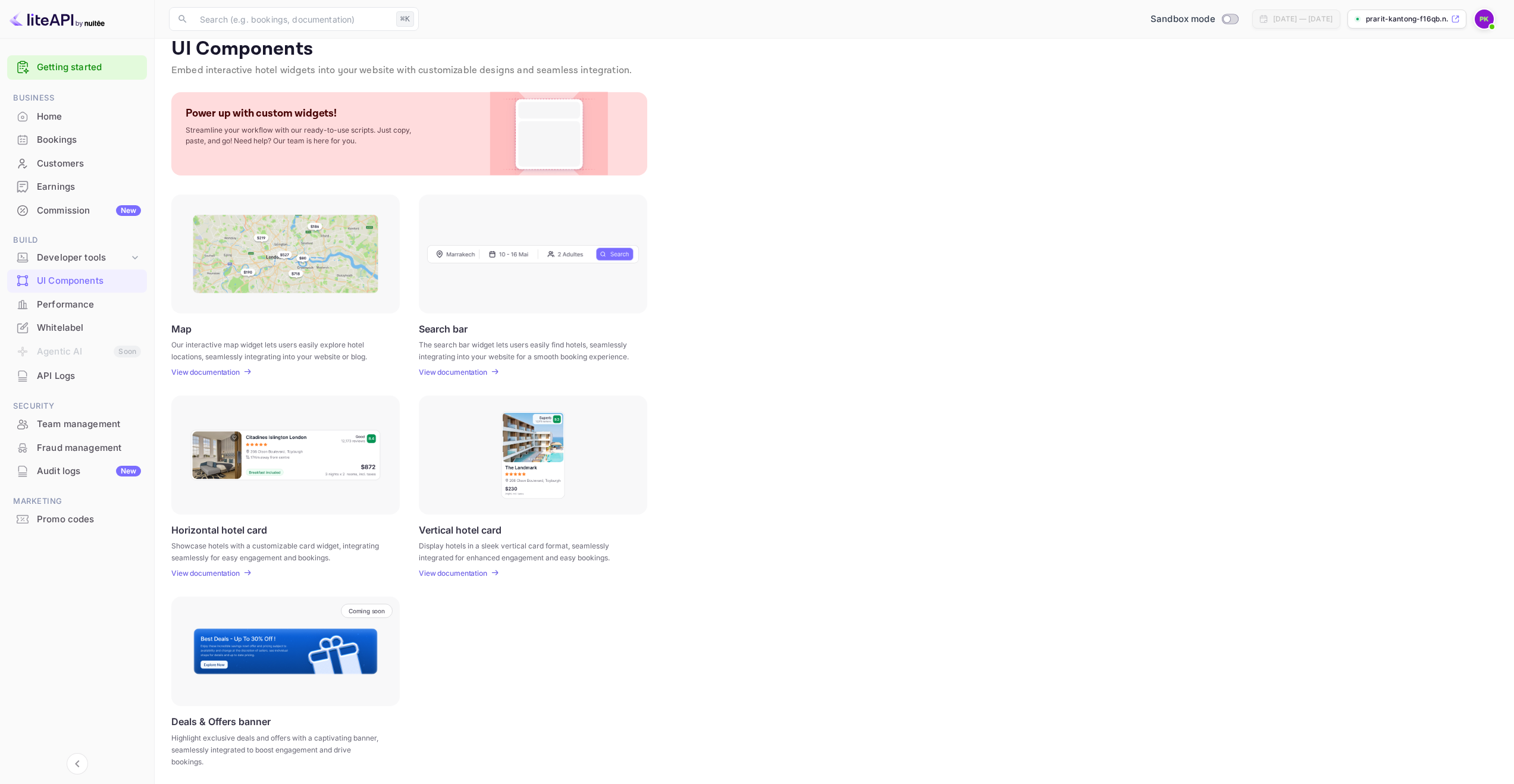
click at [278, 458] on img at bounding box center [286, 455] width 192 height 52
click at [87, 298] on div "Performance" at bounding box center [89, 305] width 104 height 14
